Goal: Task Accomplishment & Management: Use online tool/utility

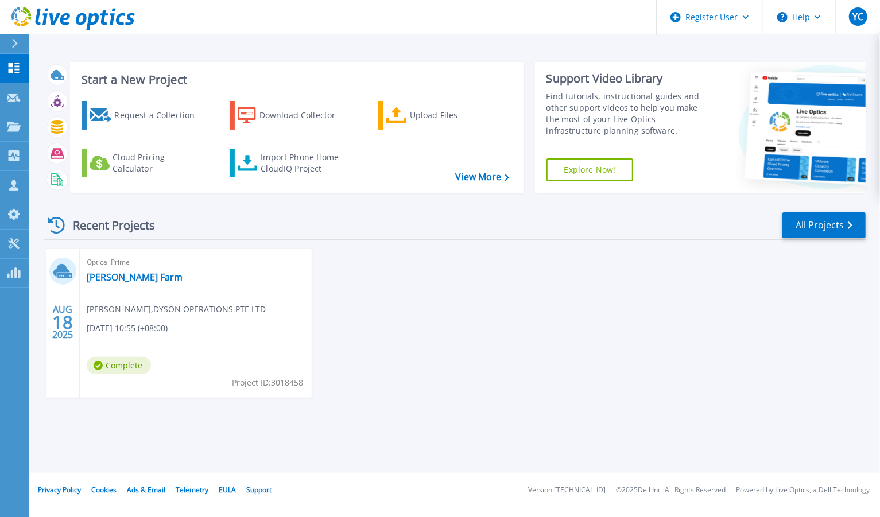
drag, startPoint x: 8, startPoint y: 29, endPoint x: 18, endPoint y: 44, distance: 18.1
click at [8, 29] on link at bounding box center [67, 17] width 135 height 34
click at [17, 46] on icon at bounding box center [14, 43] width 6 height 9
click at [13, 37] on div at bounding box center [19, 44] width 18 height 20
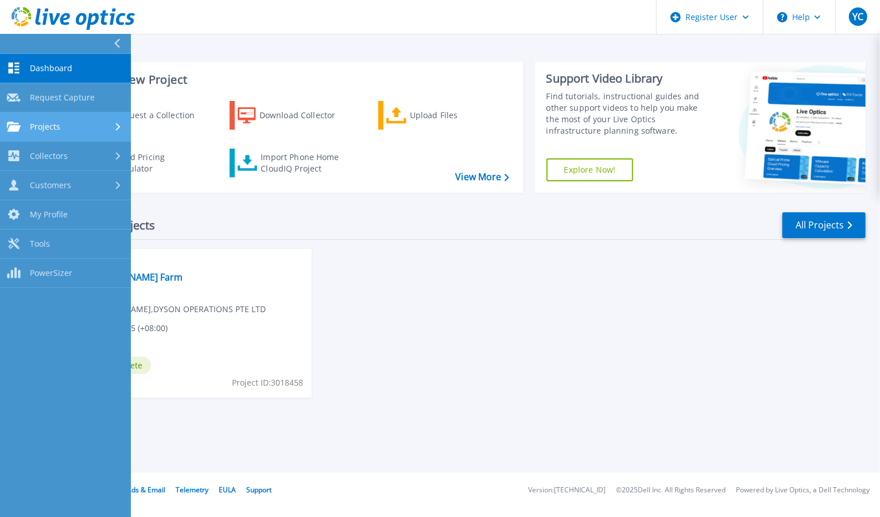
click at [75, 134] on link "Projects Projects" at bounding box center [65, 126] width 131 height 29
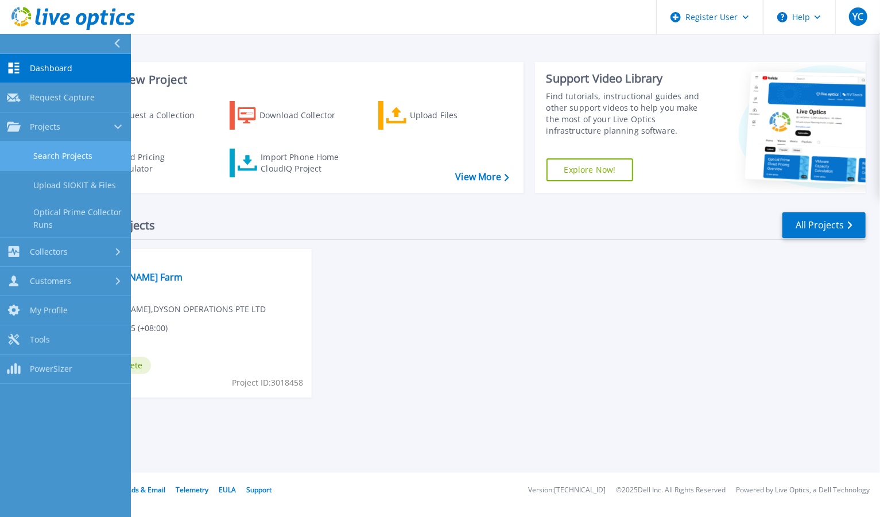
click at [73, 165] on link "Search Projects" at bounding box center [65, 156] width 131 height 29
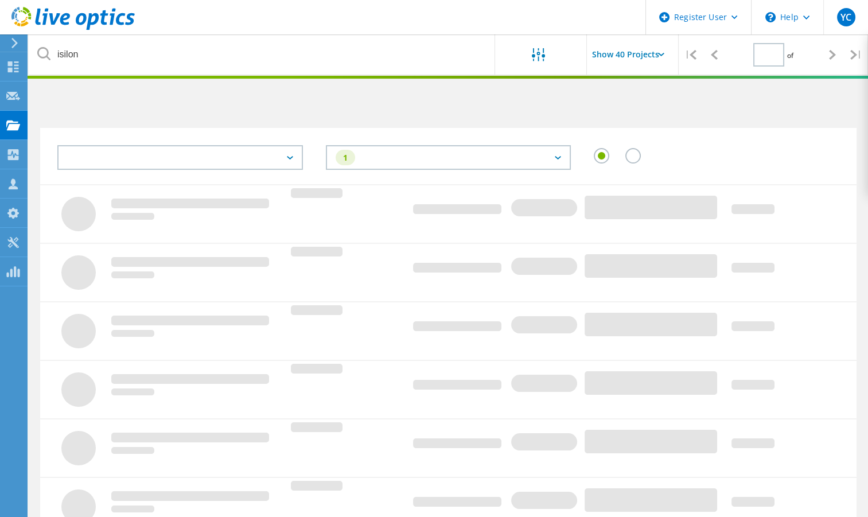
type input "1"
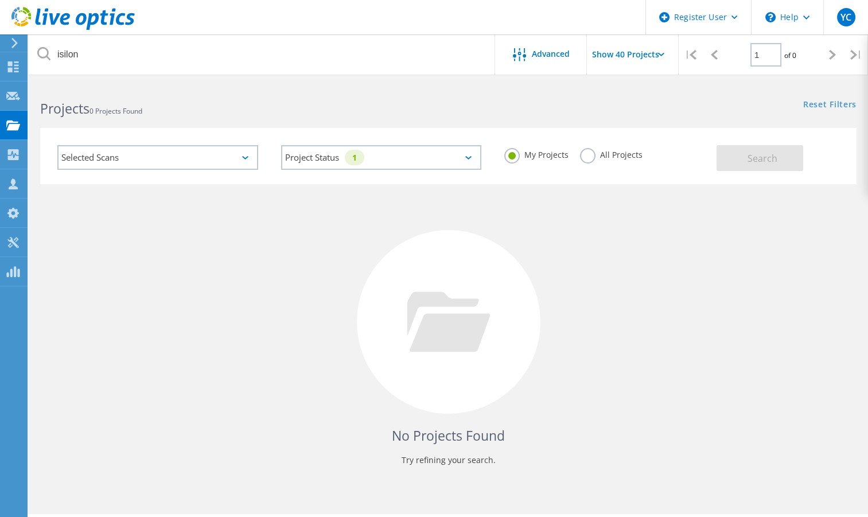
click at [609, 157] on label "All Projects" at bounding box center [611, 153] width 63 height 11
click at [0, 0] on input "All Projects" at bounding box center [0, 0] width 0 height 0
click at [710, 156] on div "My Projects All Projects" at bounding box center [605, 155] width 224 height 42
click at [727, 158] on button "Search" at bounding box center [760, 158] width 87 height 26
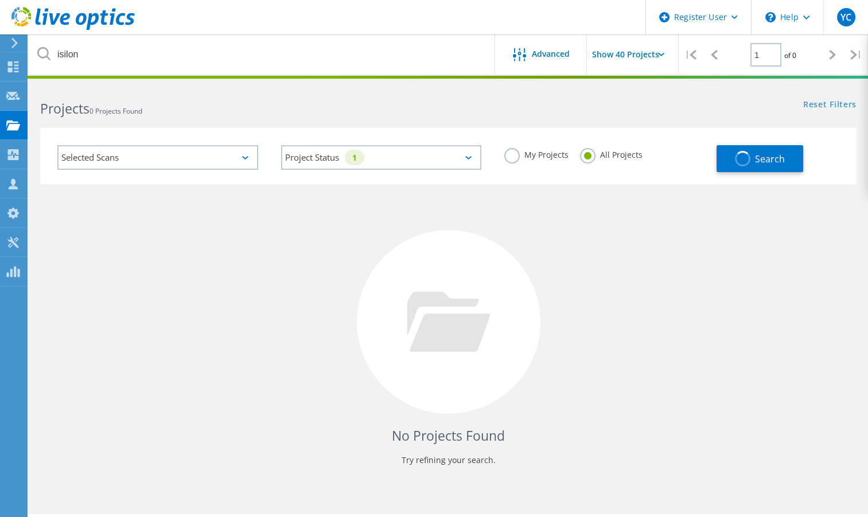
click at [202, 152] on div "Selected Scans" at bounding box center [157, 157] width 201 height 25
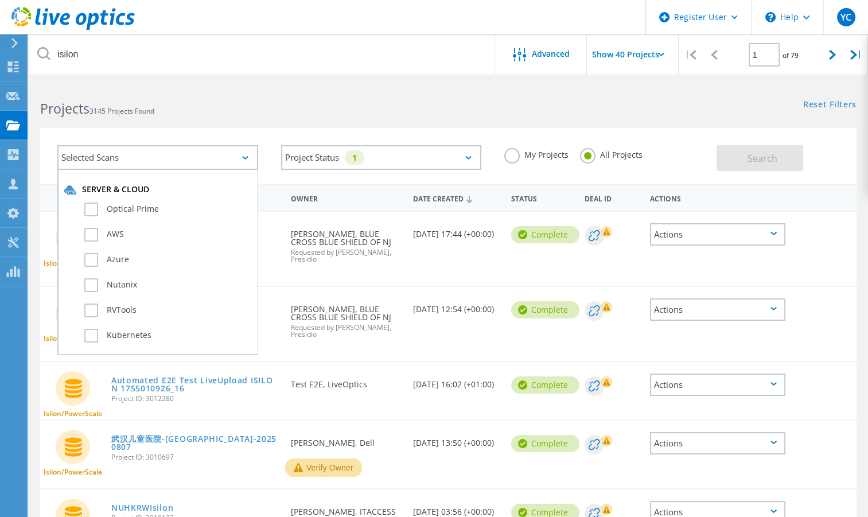
click at [690, 184] on div "Project Name Owner Date Created Status Deal Id Actions" at bounding box center [448, 197] width 817 height 26
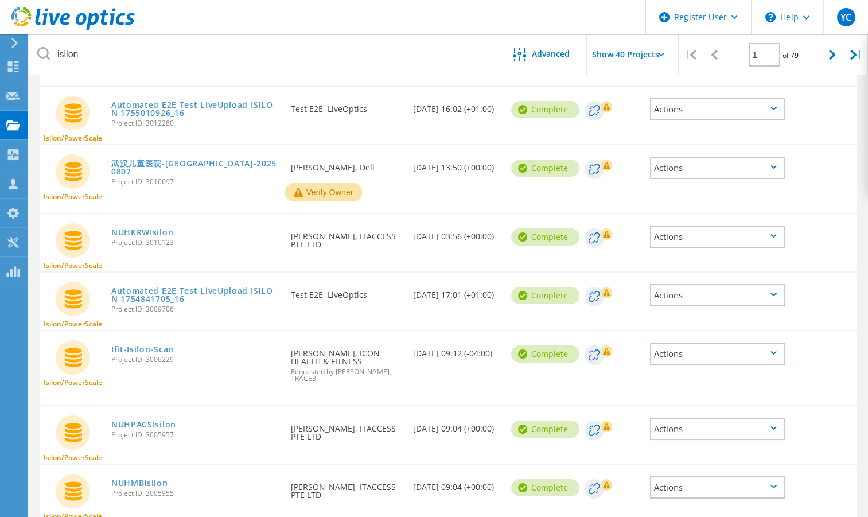
scroll to position [306, 0]
